Goal: Task Accomplishment & Management: Manage account settings

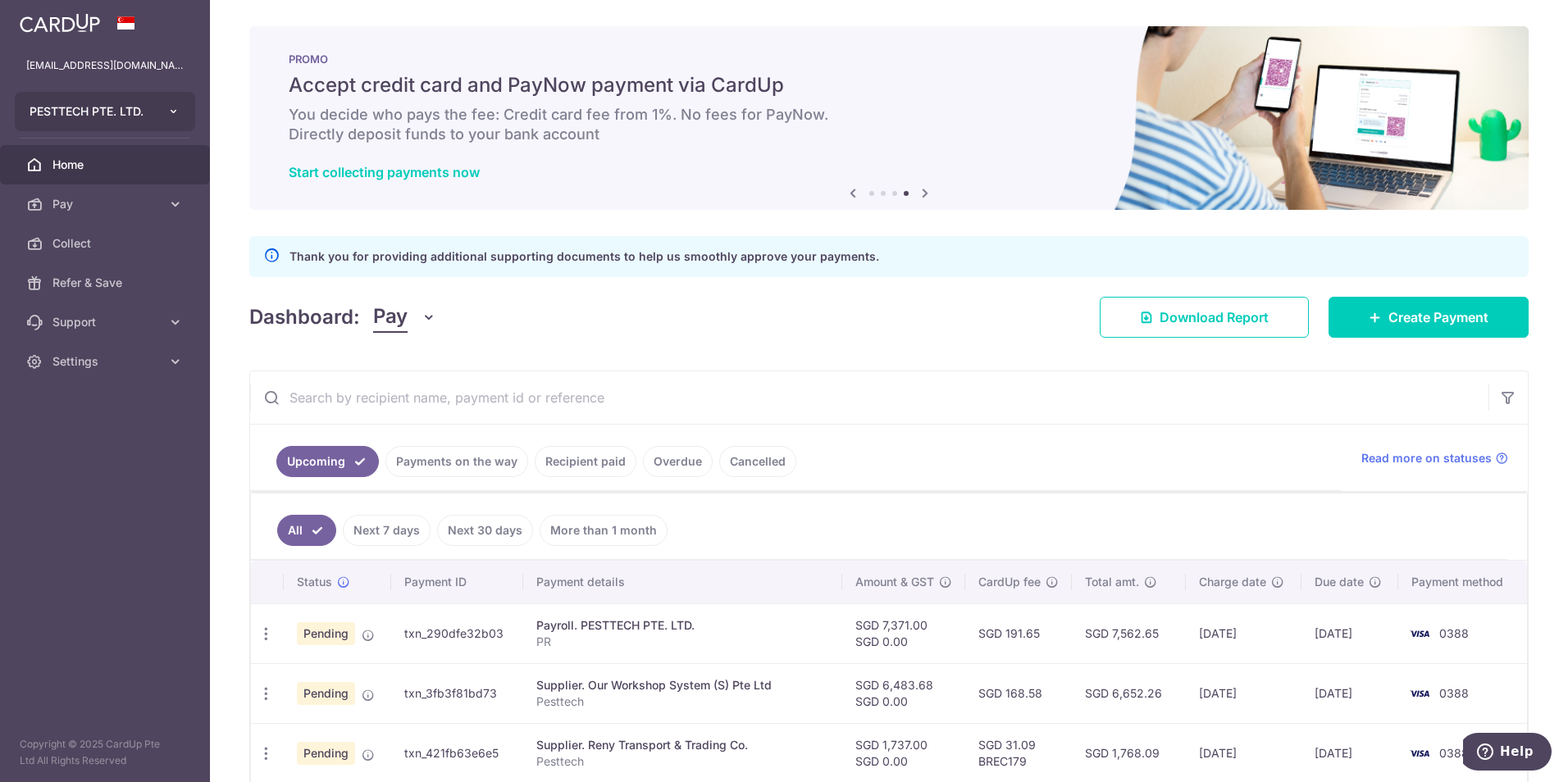
scroll to position [328, 0]
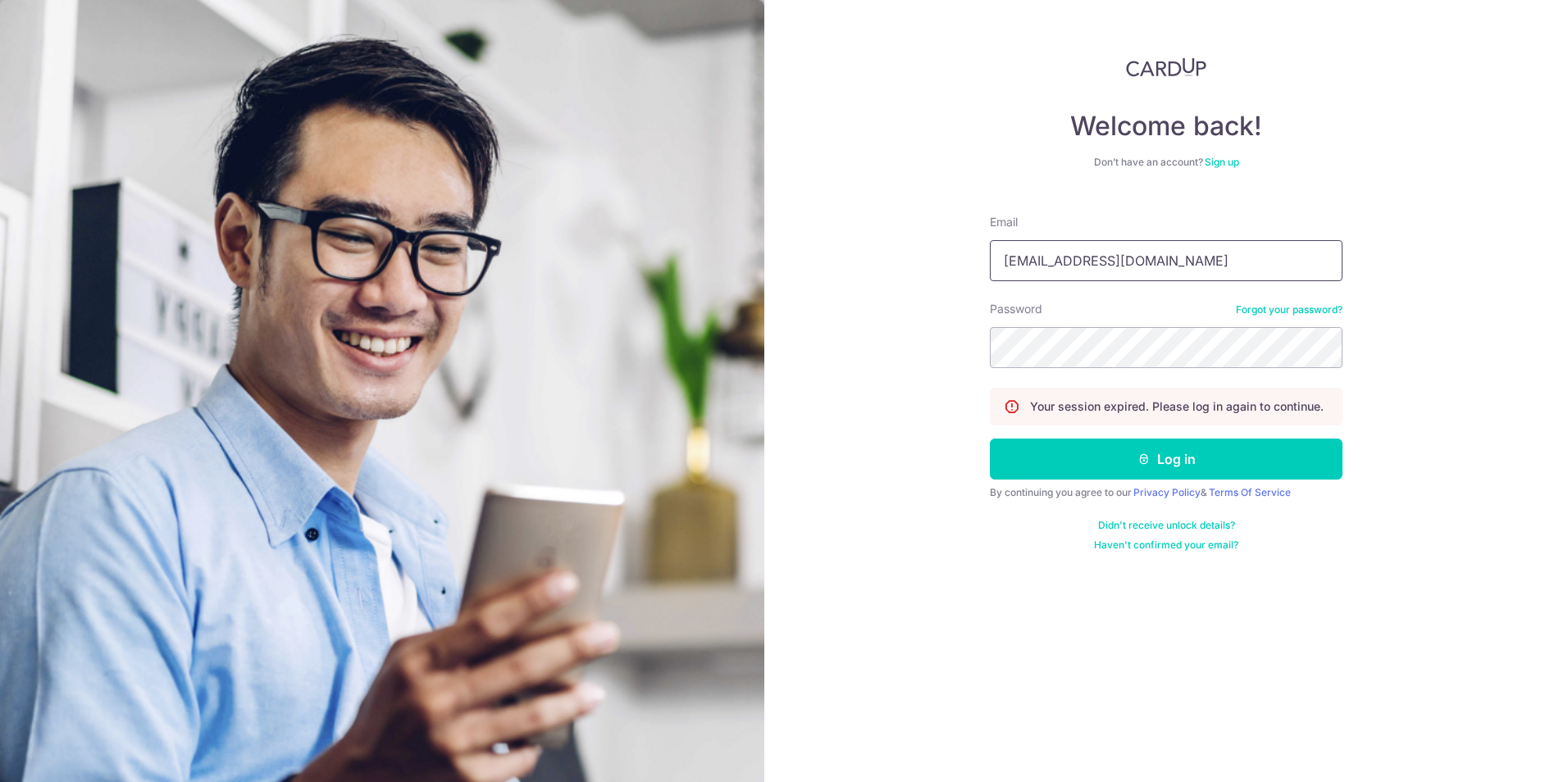
drag, startPoint x: 1100, startPoint y: 266, endPoint x: 708, endPoint y: 266, distance: 392.0
click at [683, 253] on section "Welcome back! Don’t have an account? Sign up Email pc@pesttech.com.sg Password …" at bounding box center [784, 391] width 1568 height 782
type input "asskazuki@hotmail.com"
click at [1118, 458] on button "Log in" at bounding box center [1165, 459] width 353 height 41
